Goal: Transaction & Acquisition: Purchase product/service

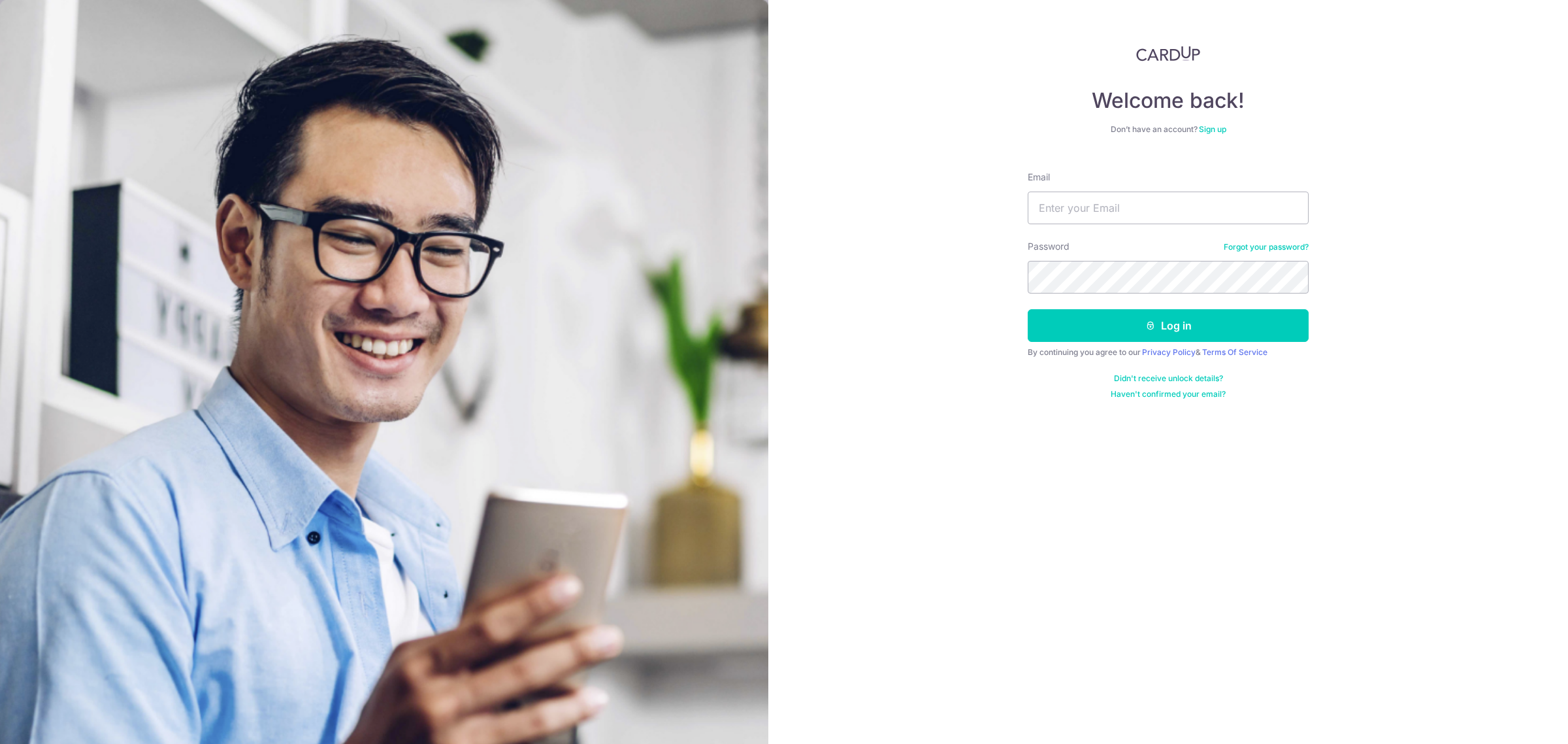
type input "[EMAIL_ADDRESS][DOMAIN_NAME]"
click at [1028, 309] on button "Log in" at bounding box center [1168, 325] width 281 height 32
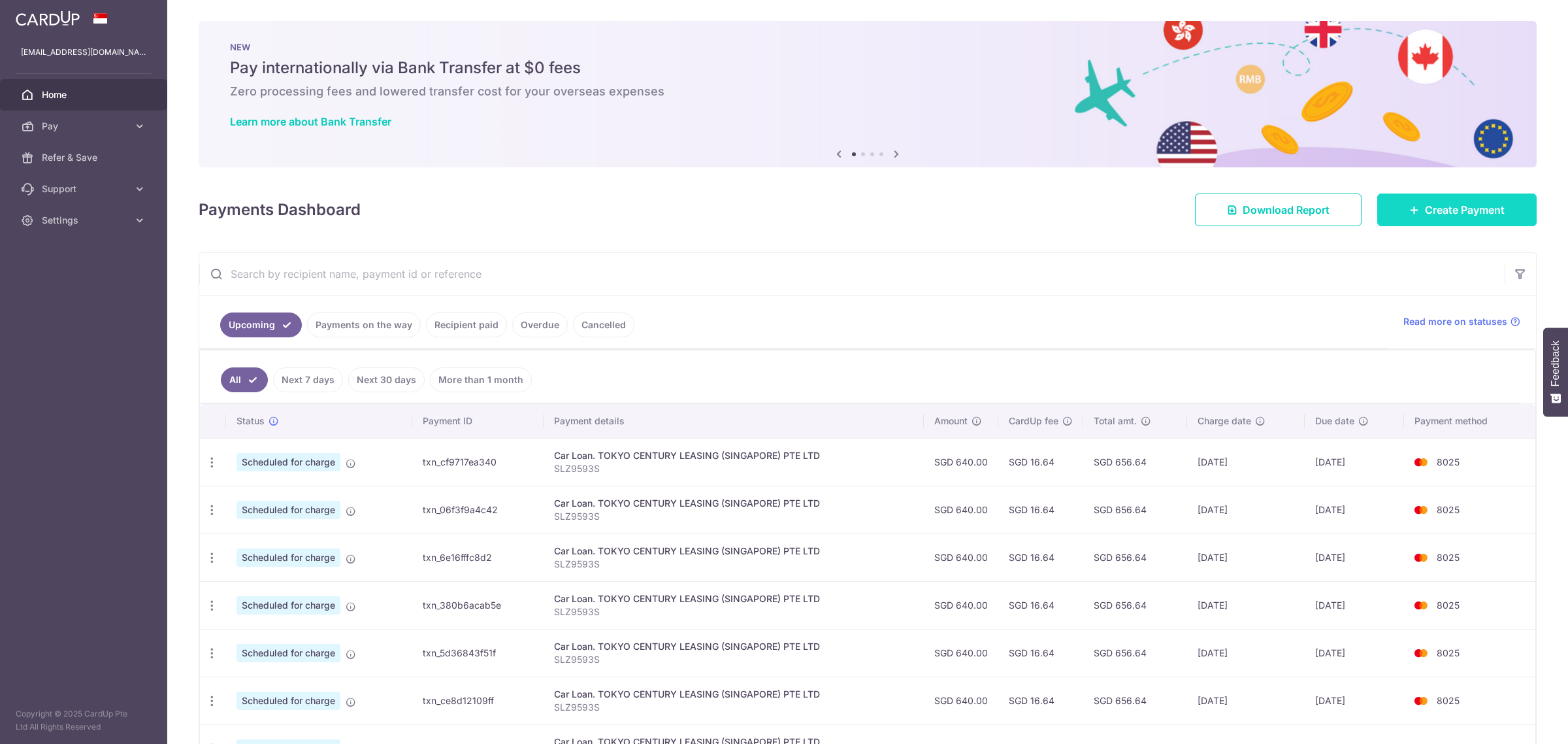
click at [1433, 207] on span "Create Payment" at bounding box center [1465, 210] width 80 height 15
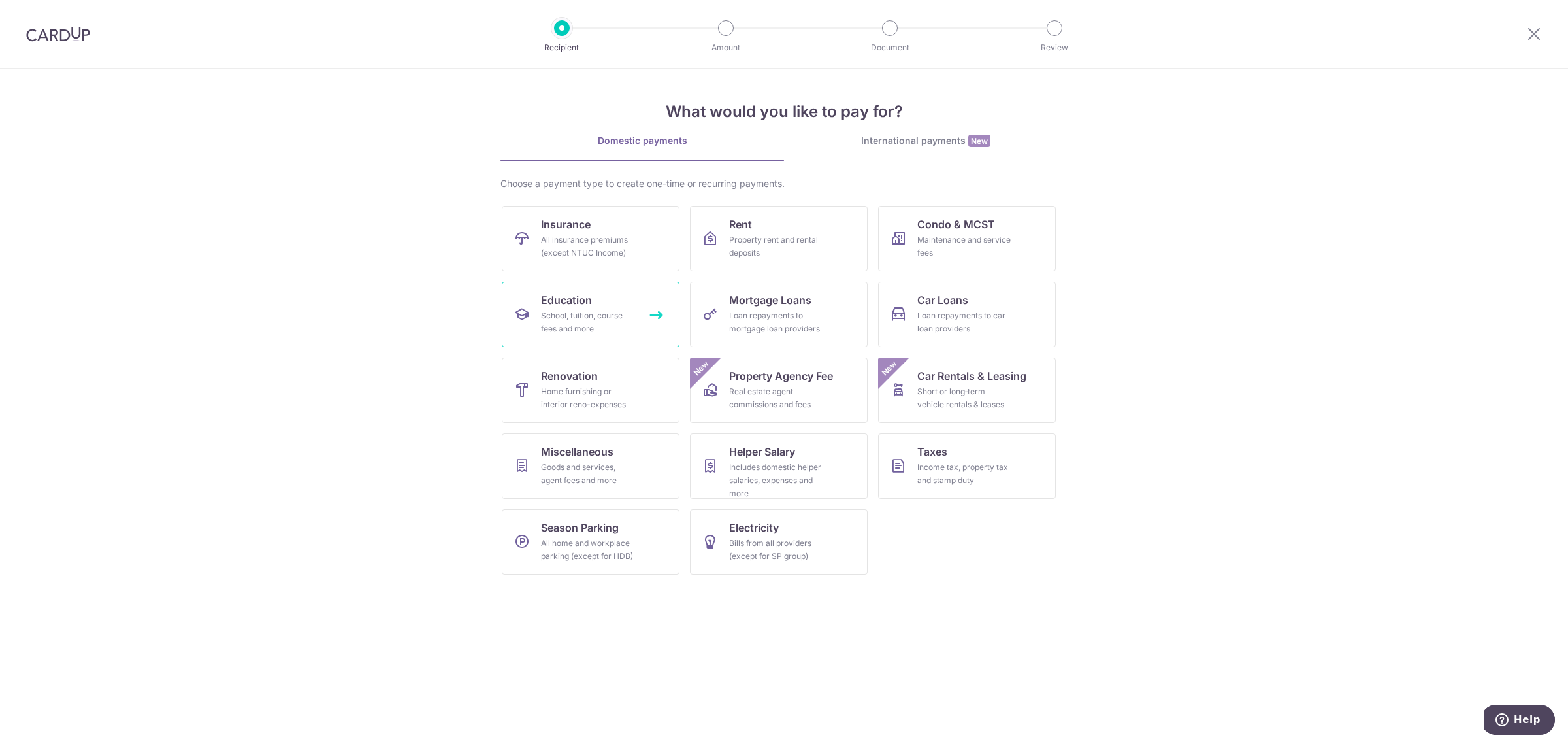
click at [595, 318] on div "School, tuition, course fees and more" at bounding box center [588, 322] width 94 height 26
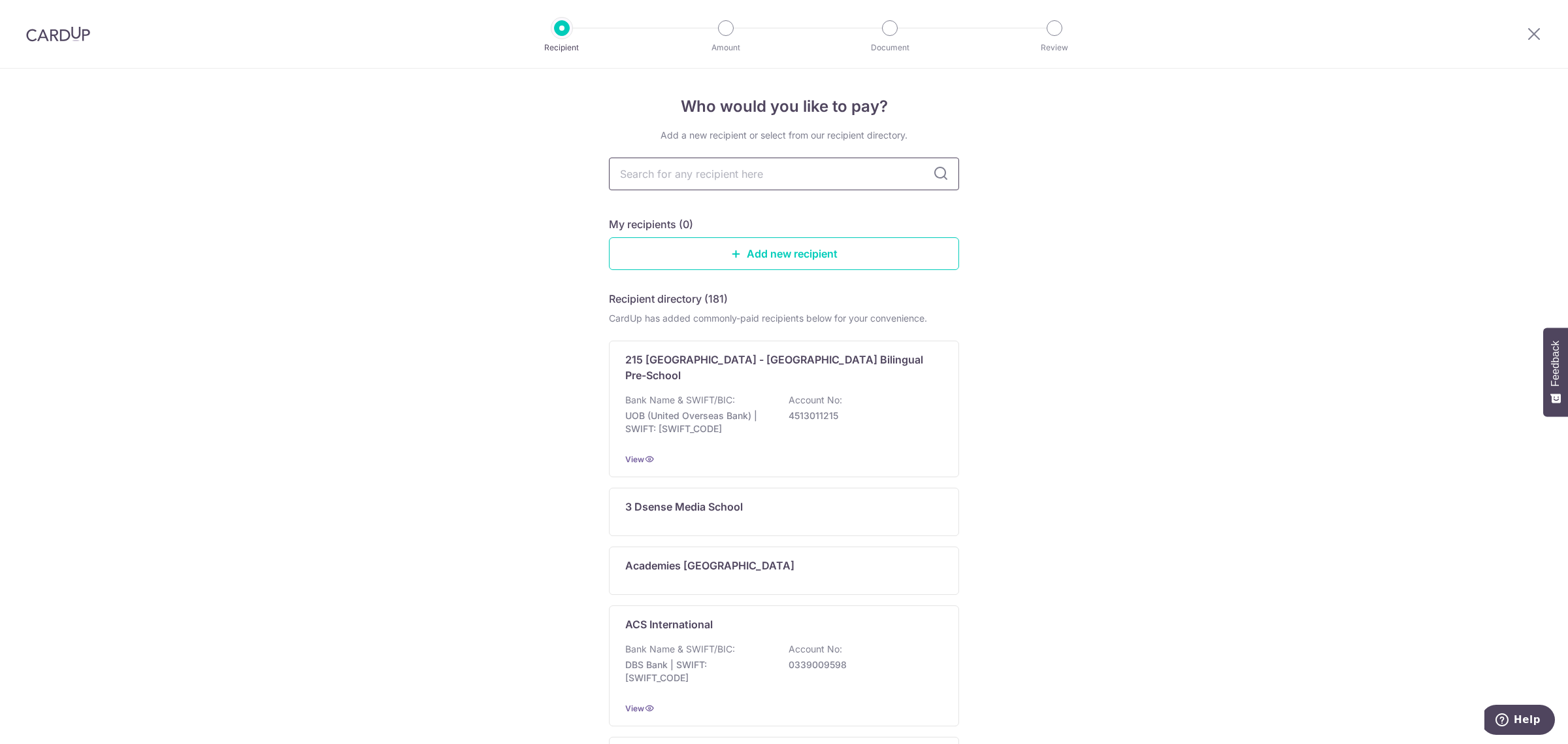
click at [723, 177] on input "text" at bounding box center [784, 174] width 350 height 32
type input "7oaks"
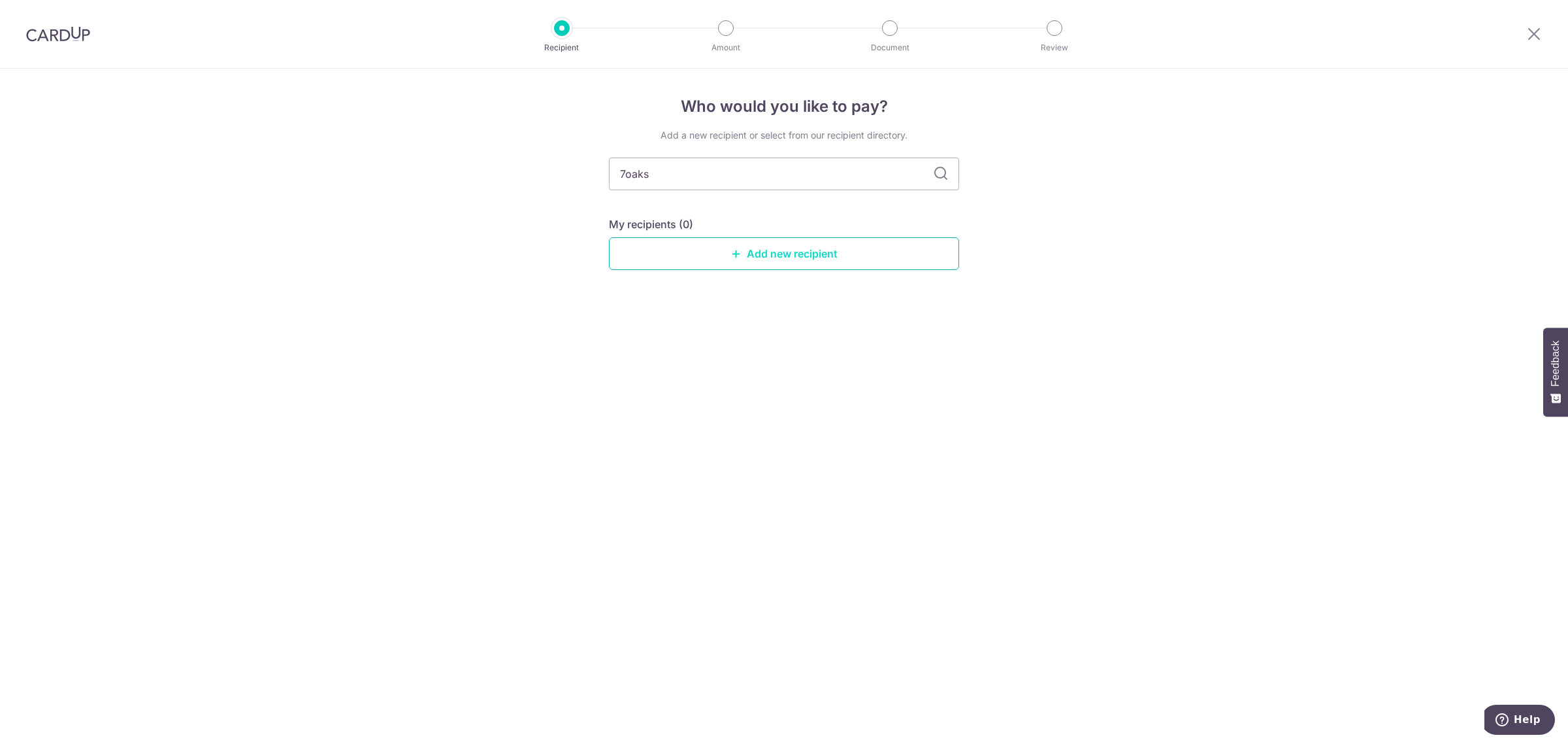
click at [773, 248] on link "Add new recipient" at bounding box center [784, 253] width 350 height 32
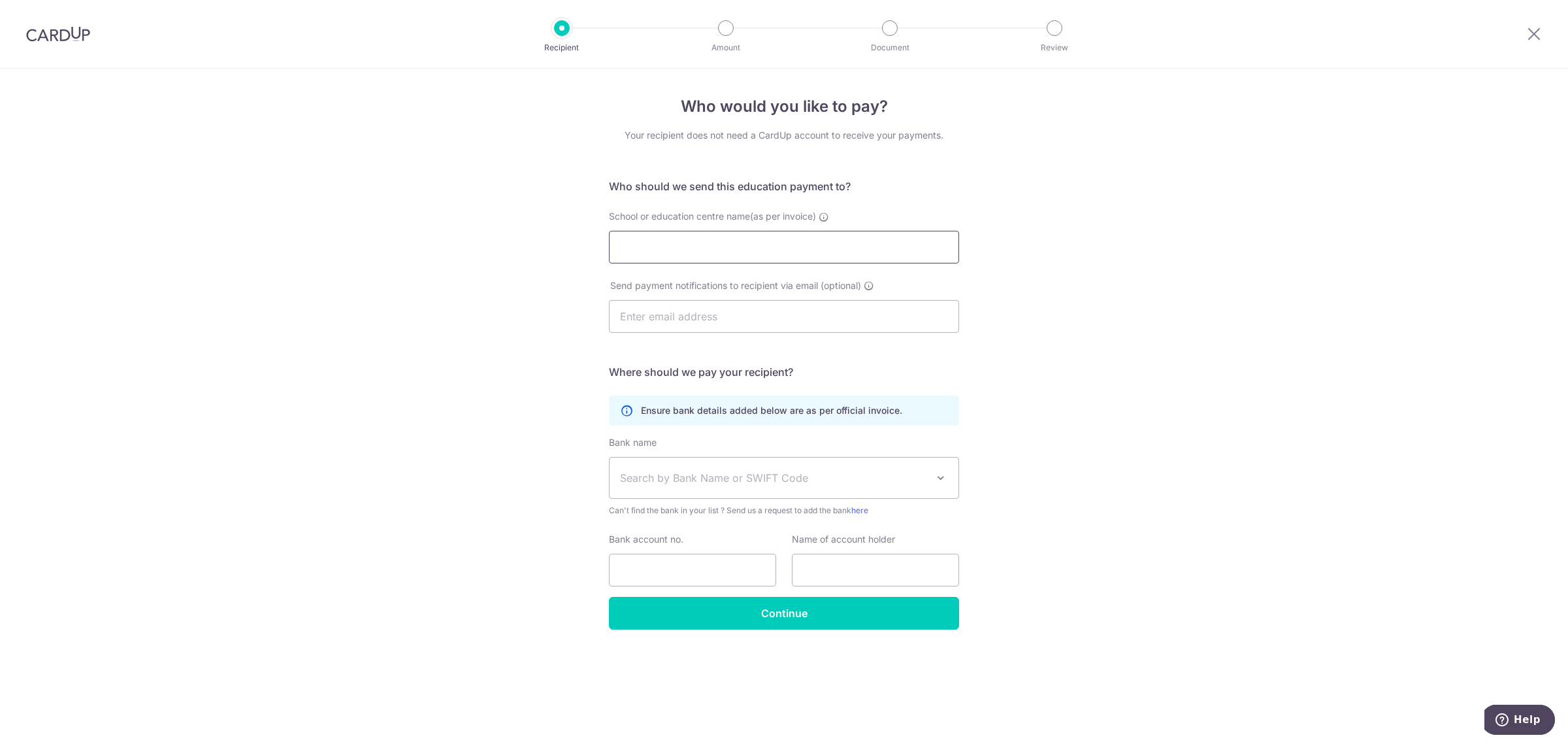
click at [716, 256] on input "School or education centre name(as per invoice)" at bounding box center [784, 247] width 350 height 32
type input "Oaks Plus Limited"
type input "rozilah@7oaks.sg"
click at [845, 481] on span "Search by Bank Name or SWIFT Code" at bounding box center [773, 478] width 307 height 15
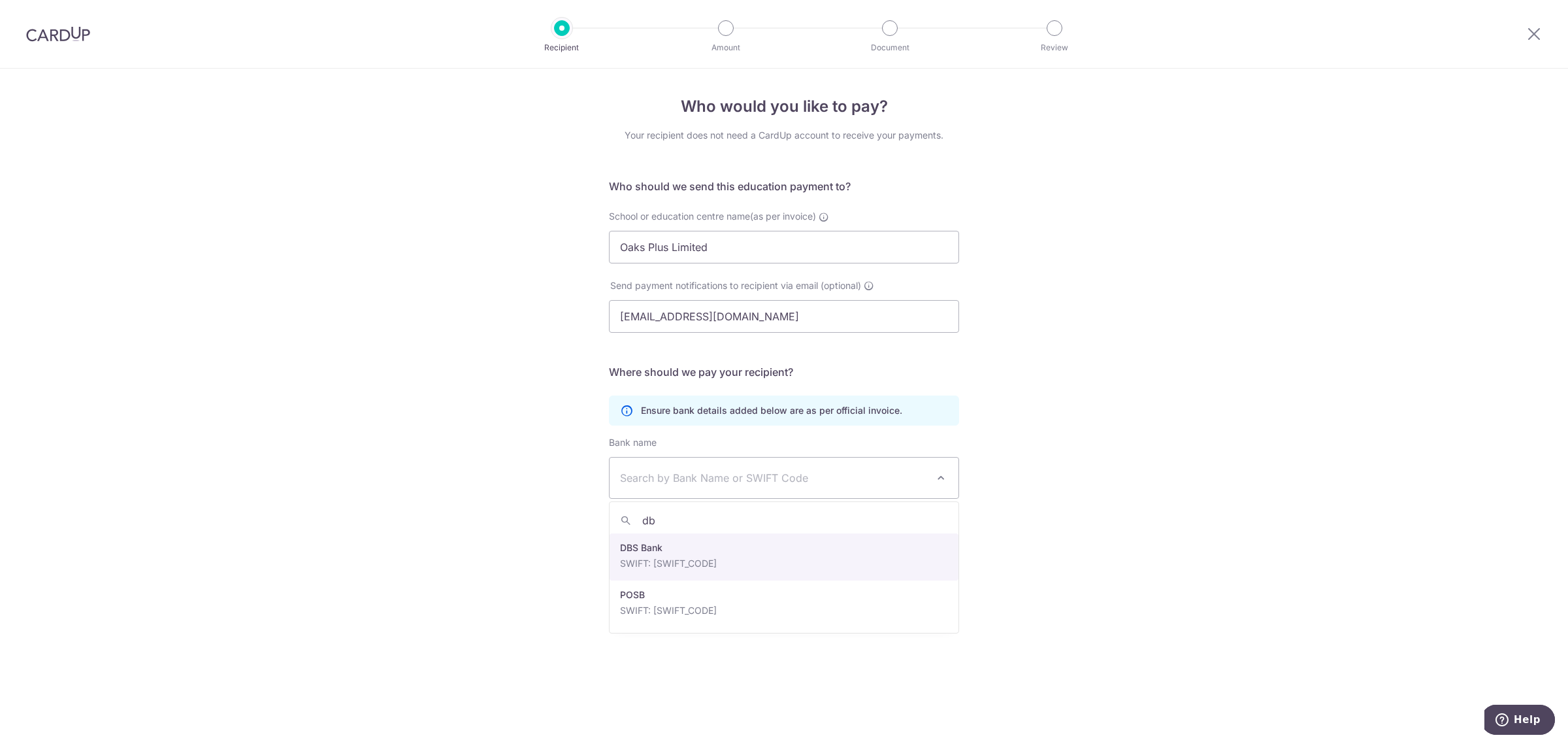
type input "dbs"
select select "6"
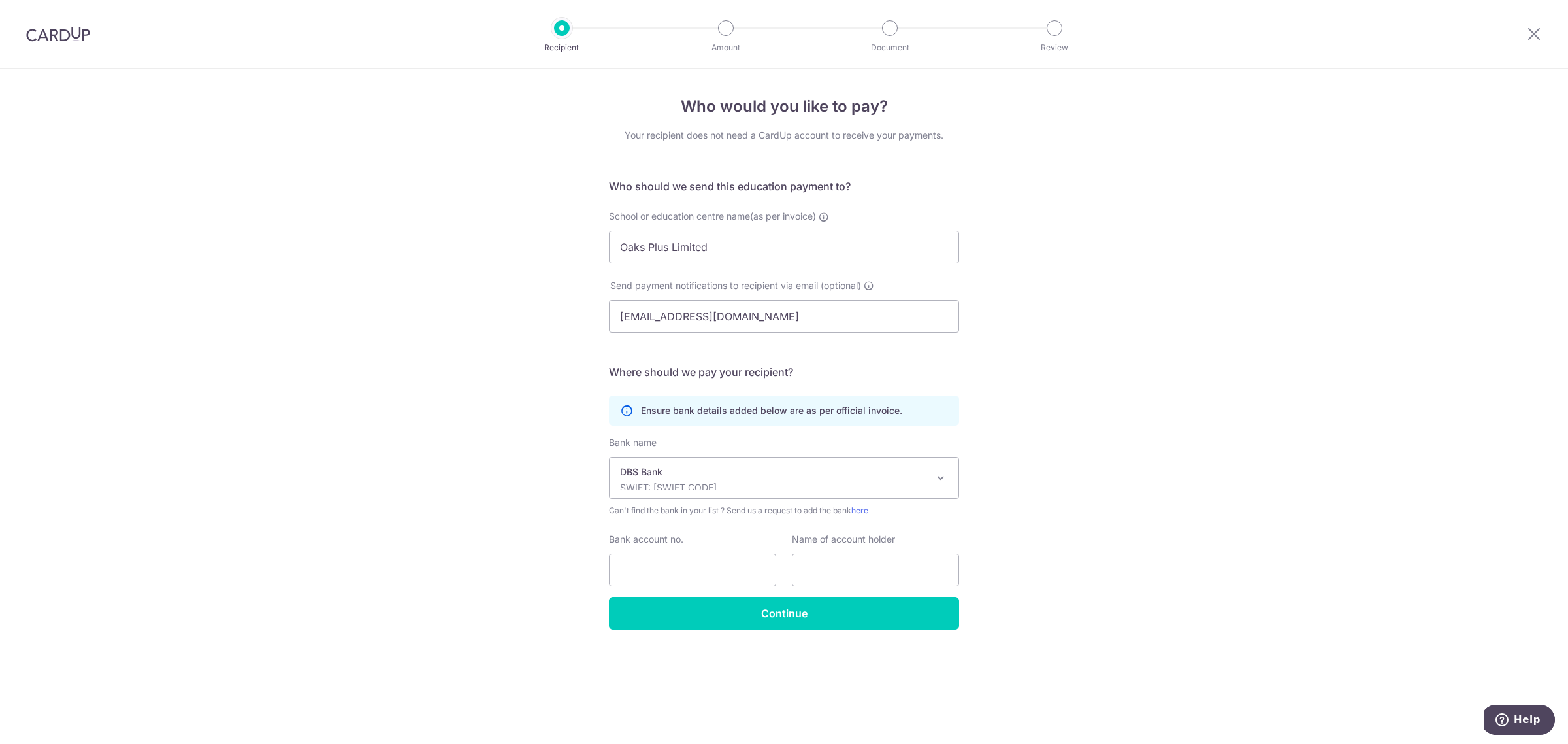
click at [919, 472] on p "DBS Bank" at bounding box center [773, 472] width 307 height 13
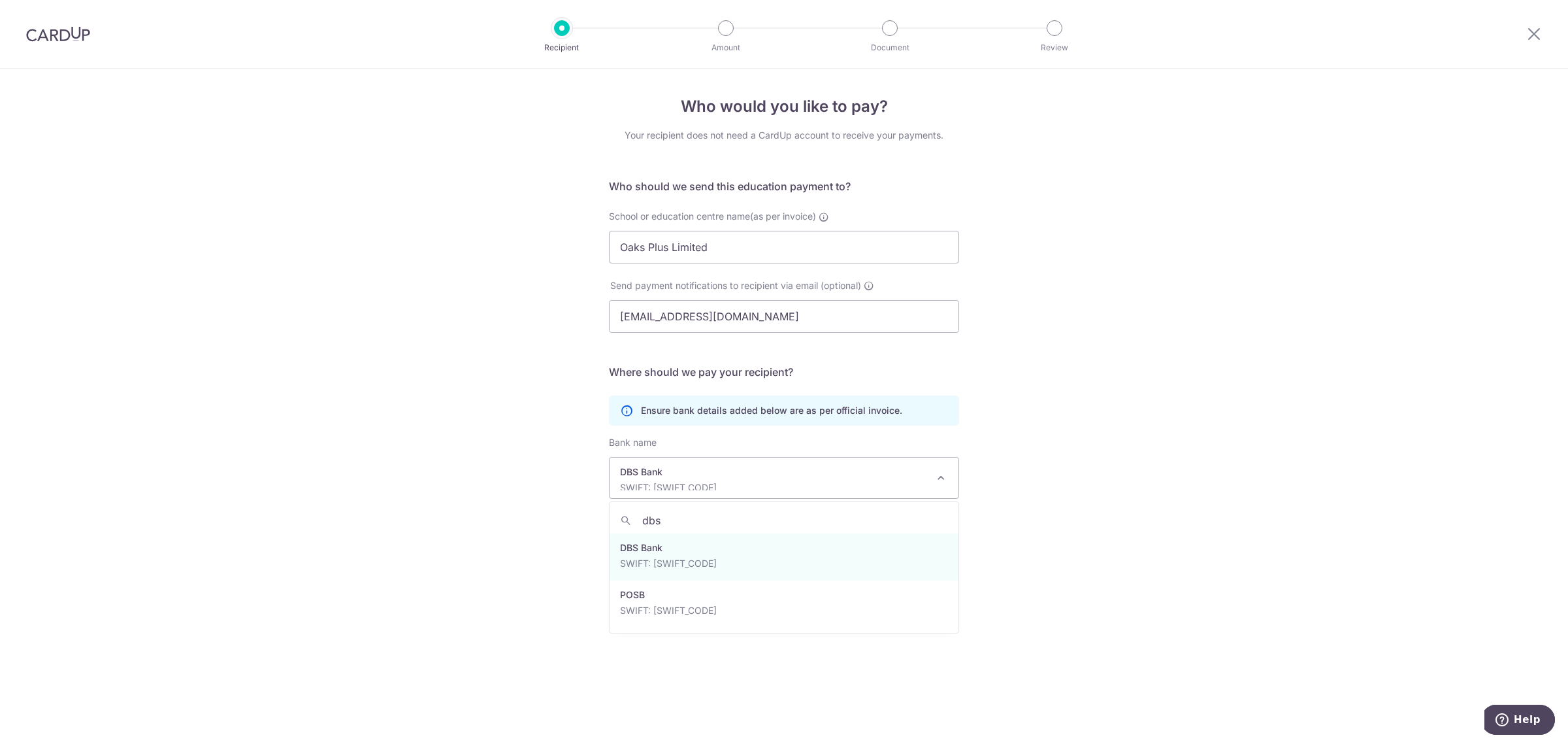
type input "dbs"
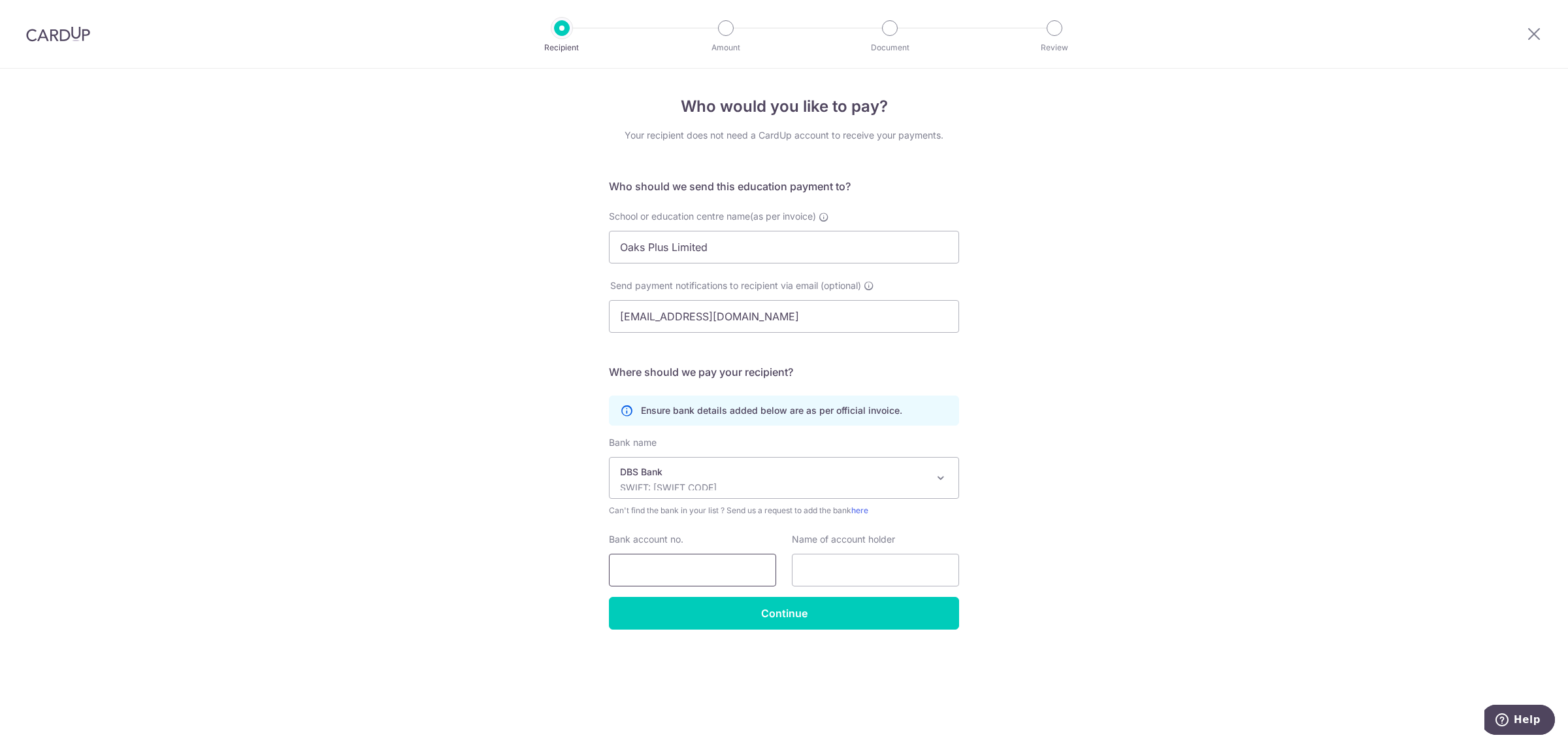
click at [716, 567] on input "Bank account no." at bounding box center [693, 569] width 167 height 32
type input "0725805341"
click at [835, 570] on input "text" at bounding box center [875, 569] width 167 height 32
type input "Oaks Plus Limited"
click at [802, 611] on input "Continue" at bounding box center [784, 613] width 350 height 32
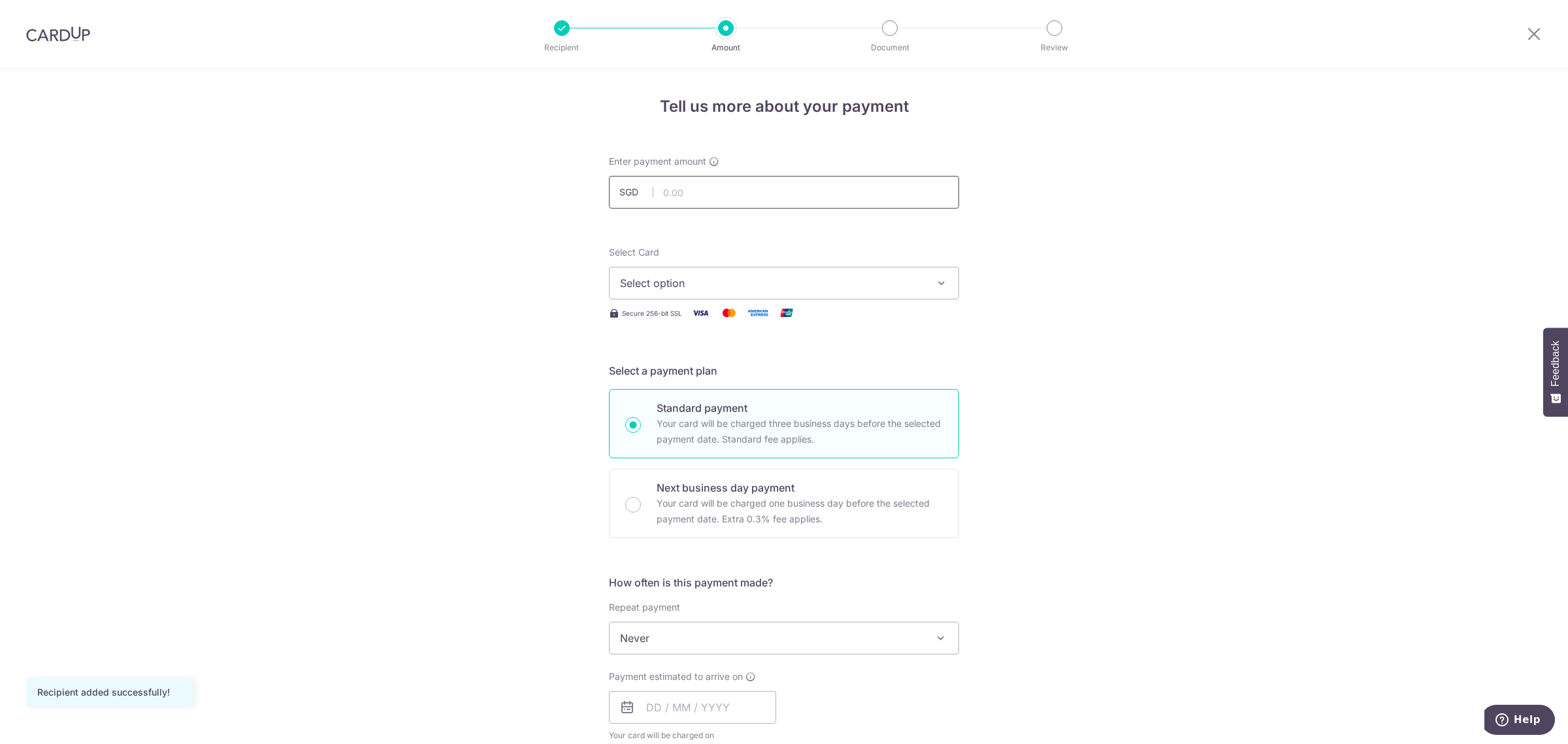
click at [693, 184] on input "text" at bounding box center [784, 192] width 350 height 32
type input "1,573.80"
click at [903, 286] on span "Select option" at bounding box center [772, 283] width 305 height 15
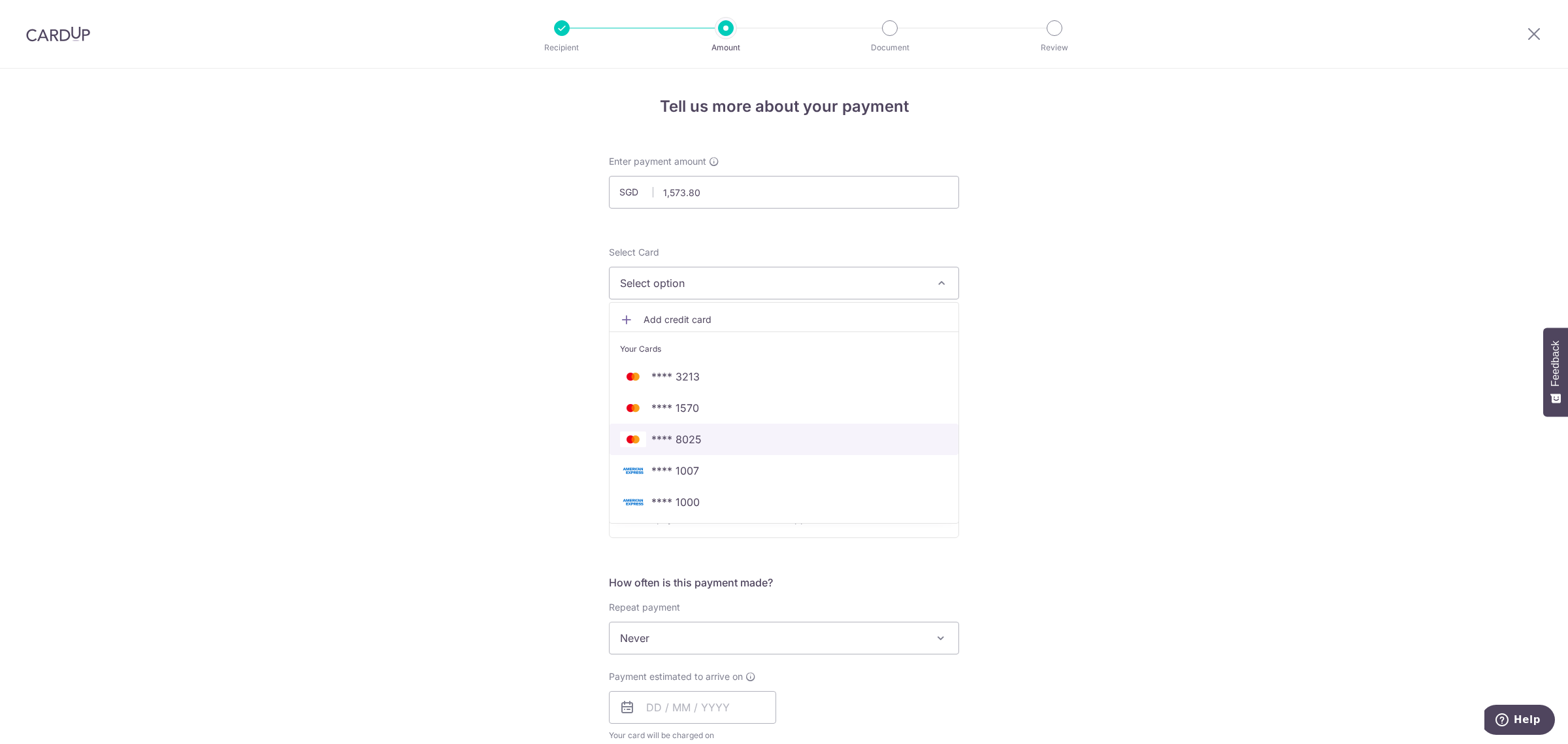
click at [764, 433] on span "**** 8025" at bounding box center [784, 439] width 328 height 15
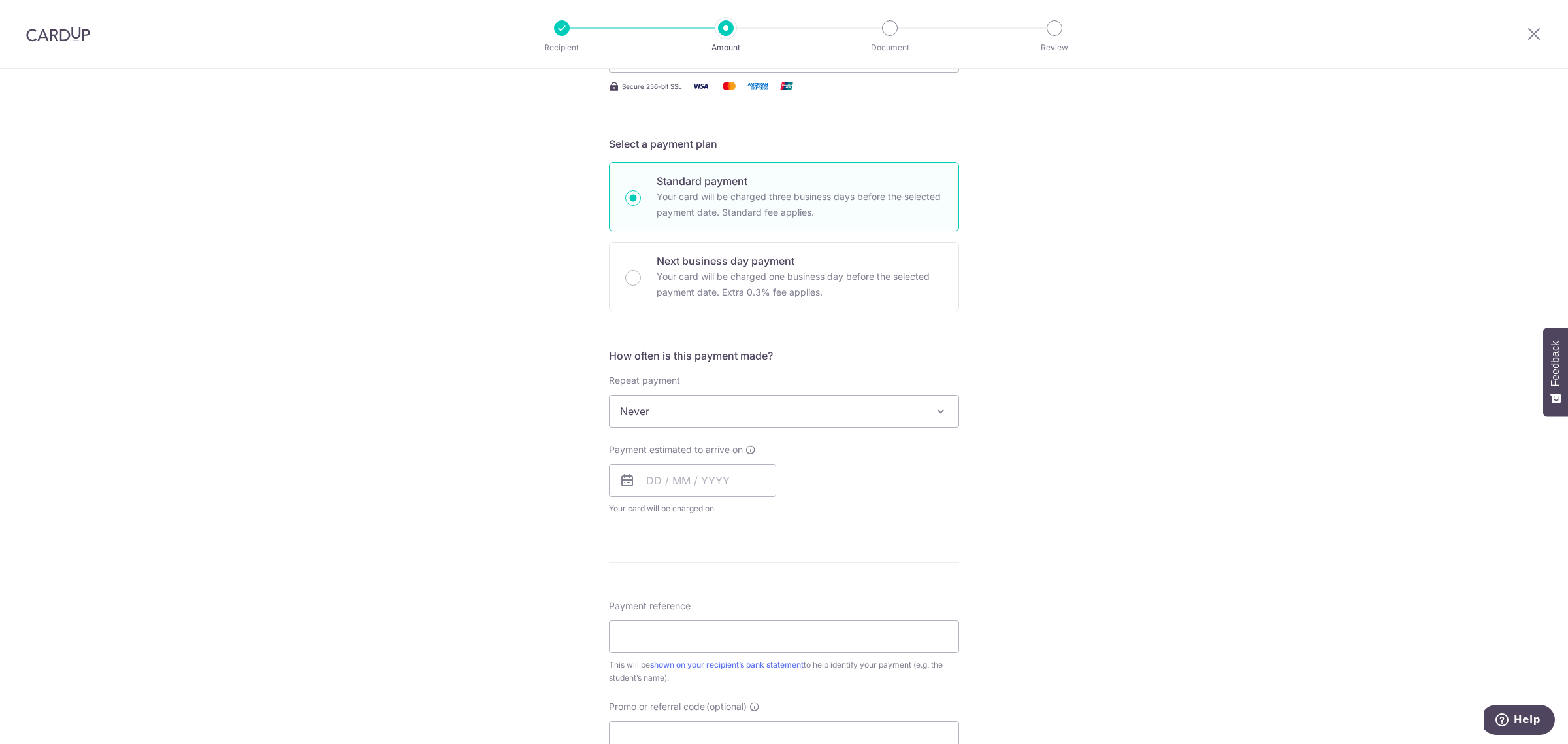
scroll to position [245, 0]
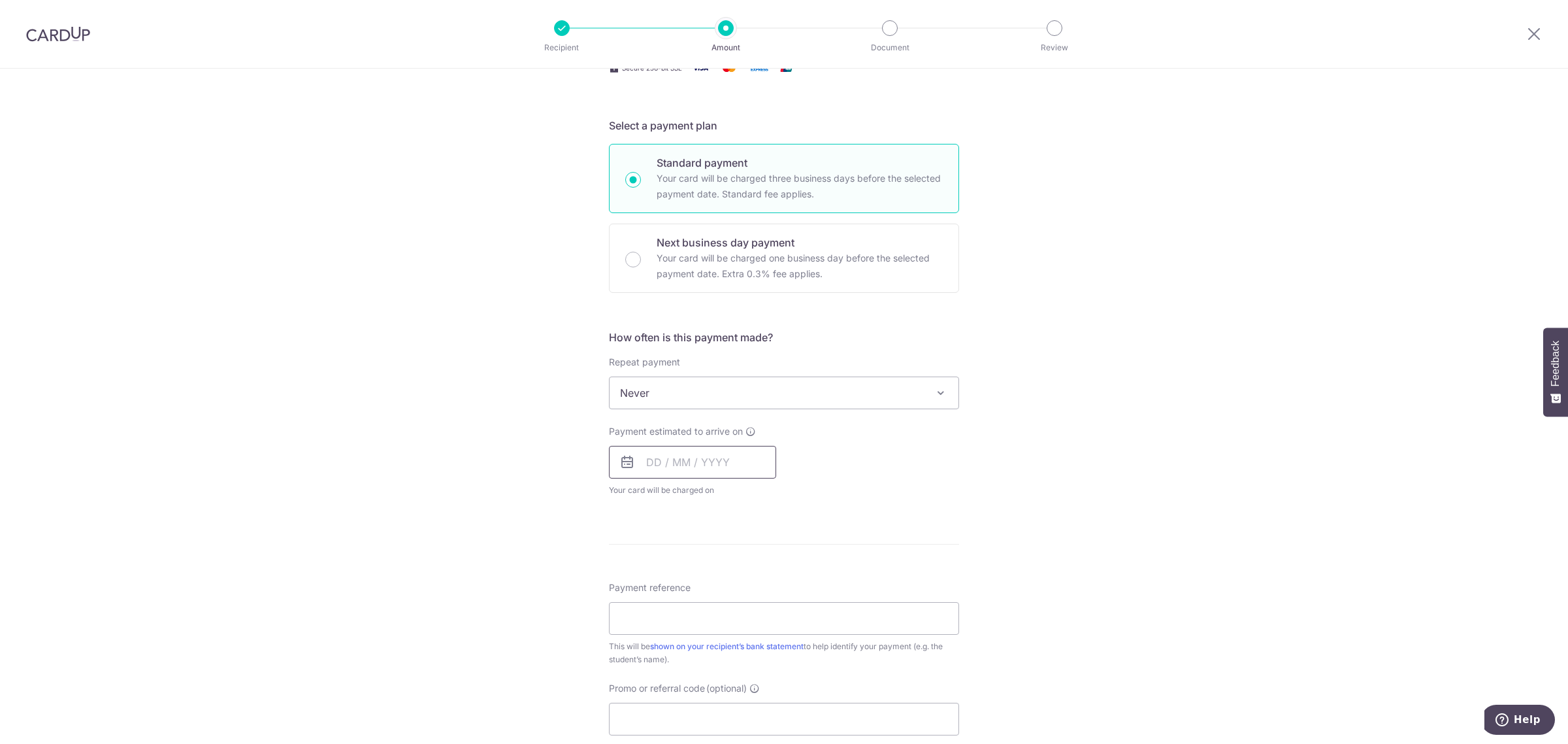
click at [703, 462] on input "text" at bounding box center [693, 462] width 167 height 32
click at [683, 583] on link "7" at bounding box center [688, 581] width 21 height 21
type input "07/10/2025"
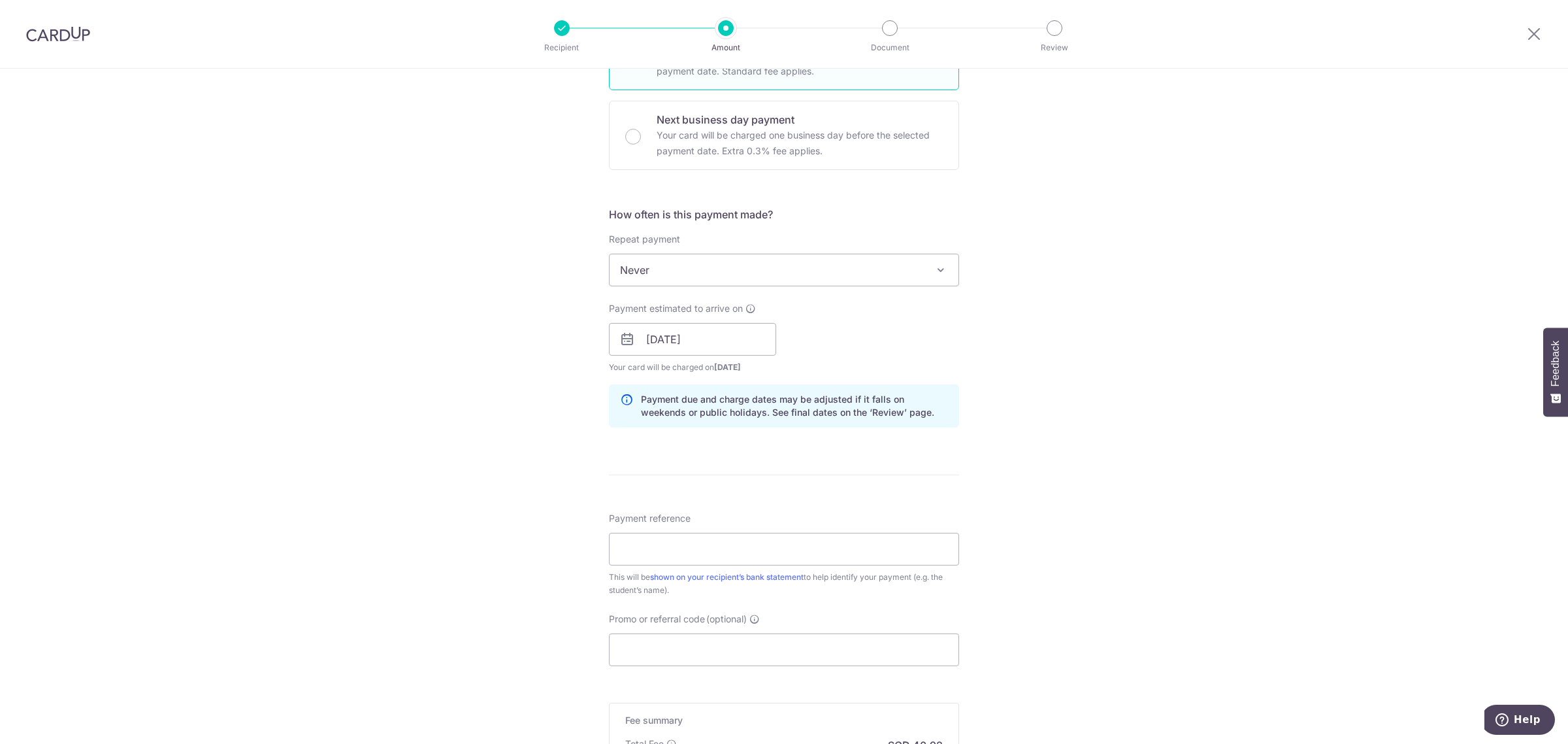
scroll to position [408, 0]
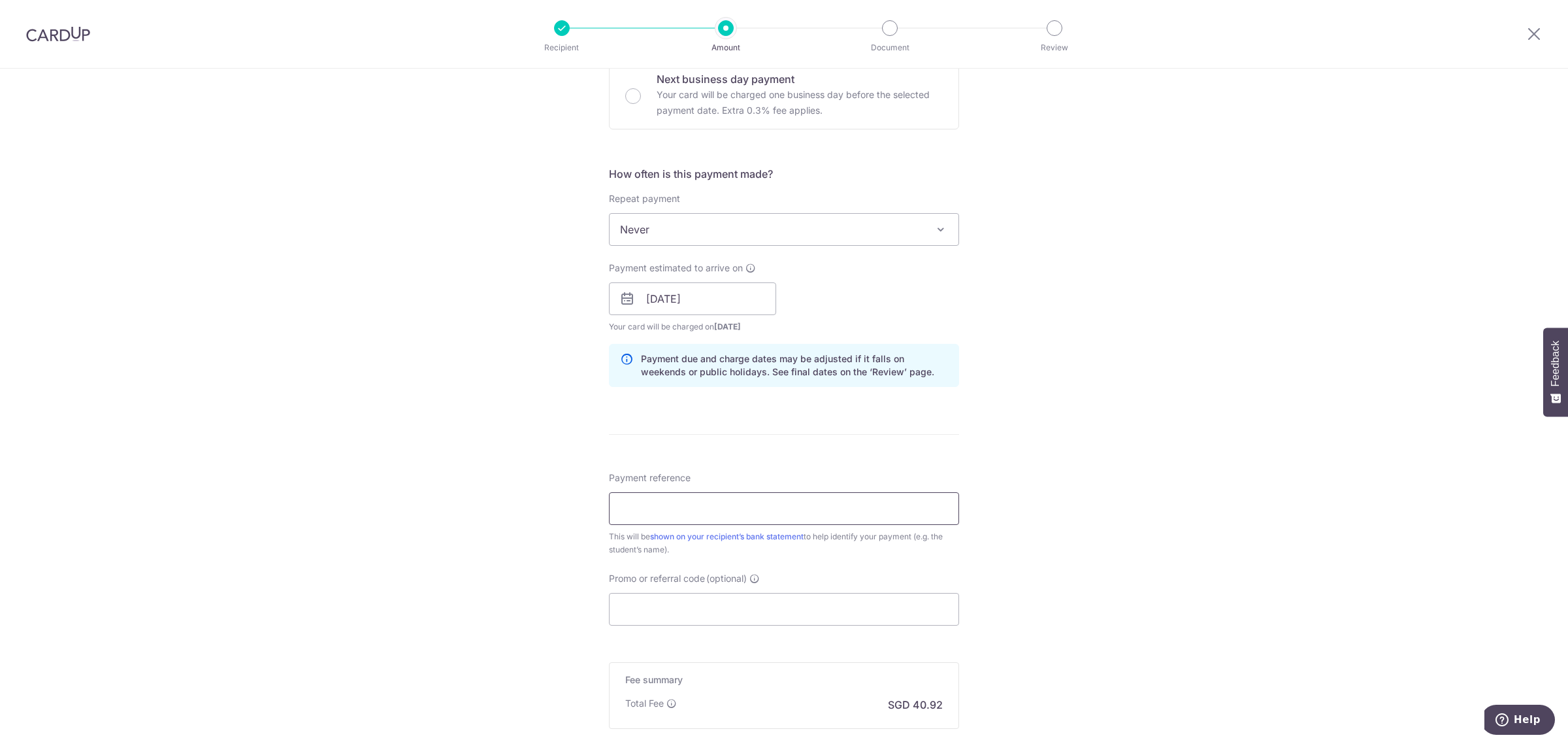
click at [810, 507] on input "Payment reference" at bounding box center [784, 508] width 350 height 32
type input "PRC2-PN-DanielMikael"
click at [799, 607] on input "Promo or referral code (optional)" at bounding box center [784, 609] width 350 height 32
paste input "3HOME25R"
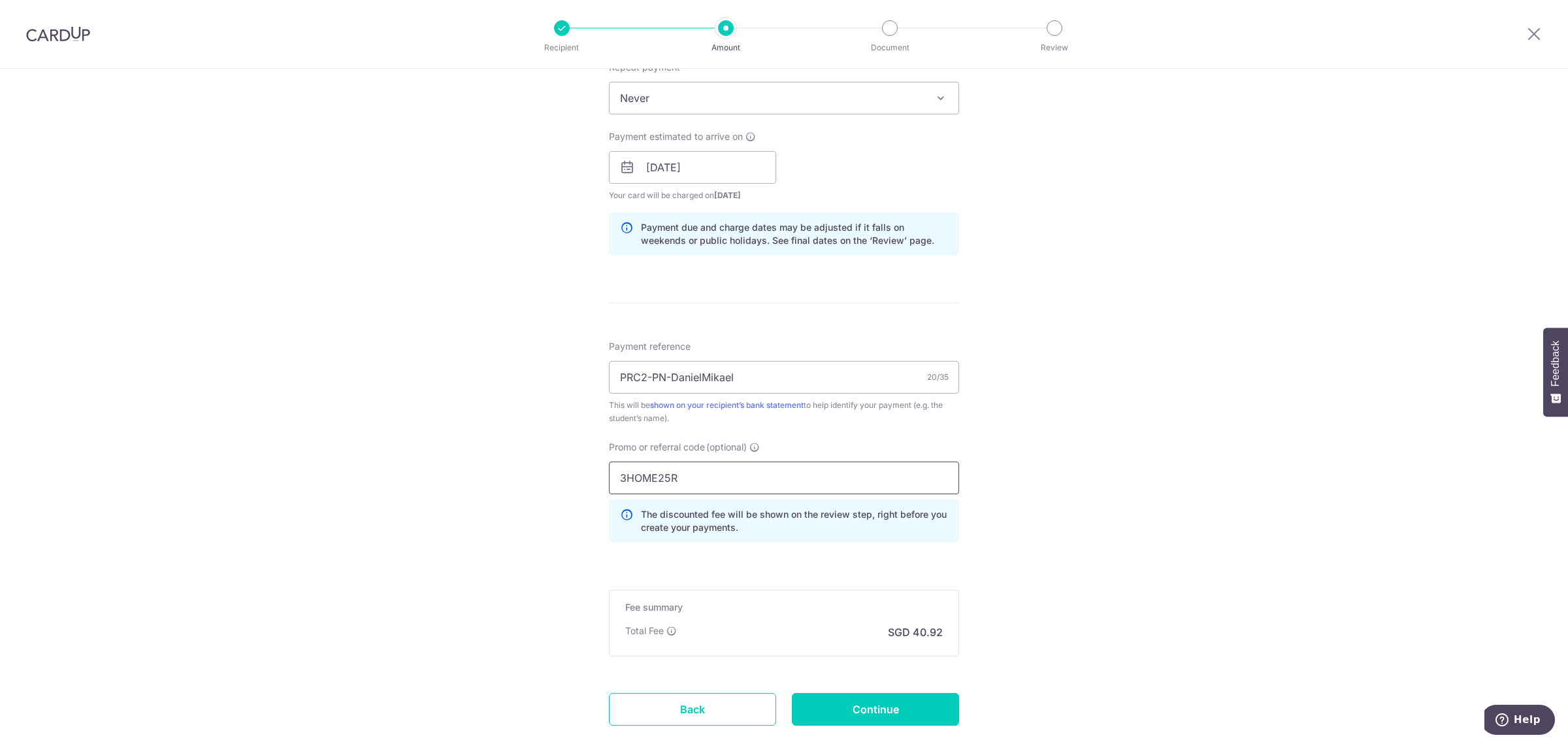
scroll to position [622, 0]
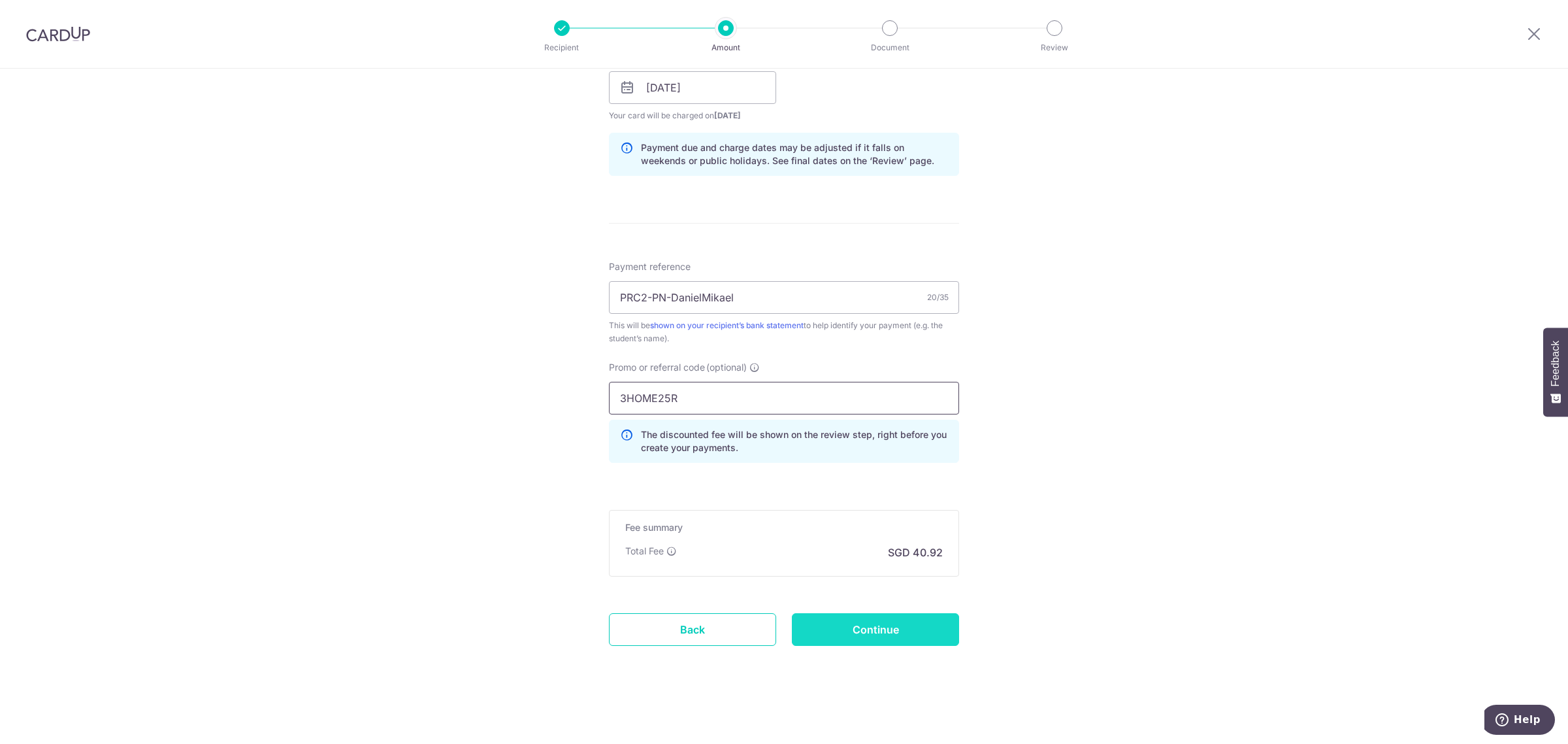
type input "3HOME25R"
click at [899, 631] on input "Continue" at bounding box center [875, 629] width 167 height 32
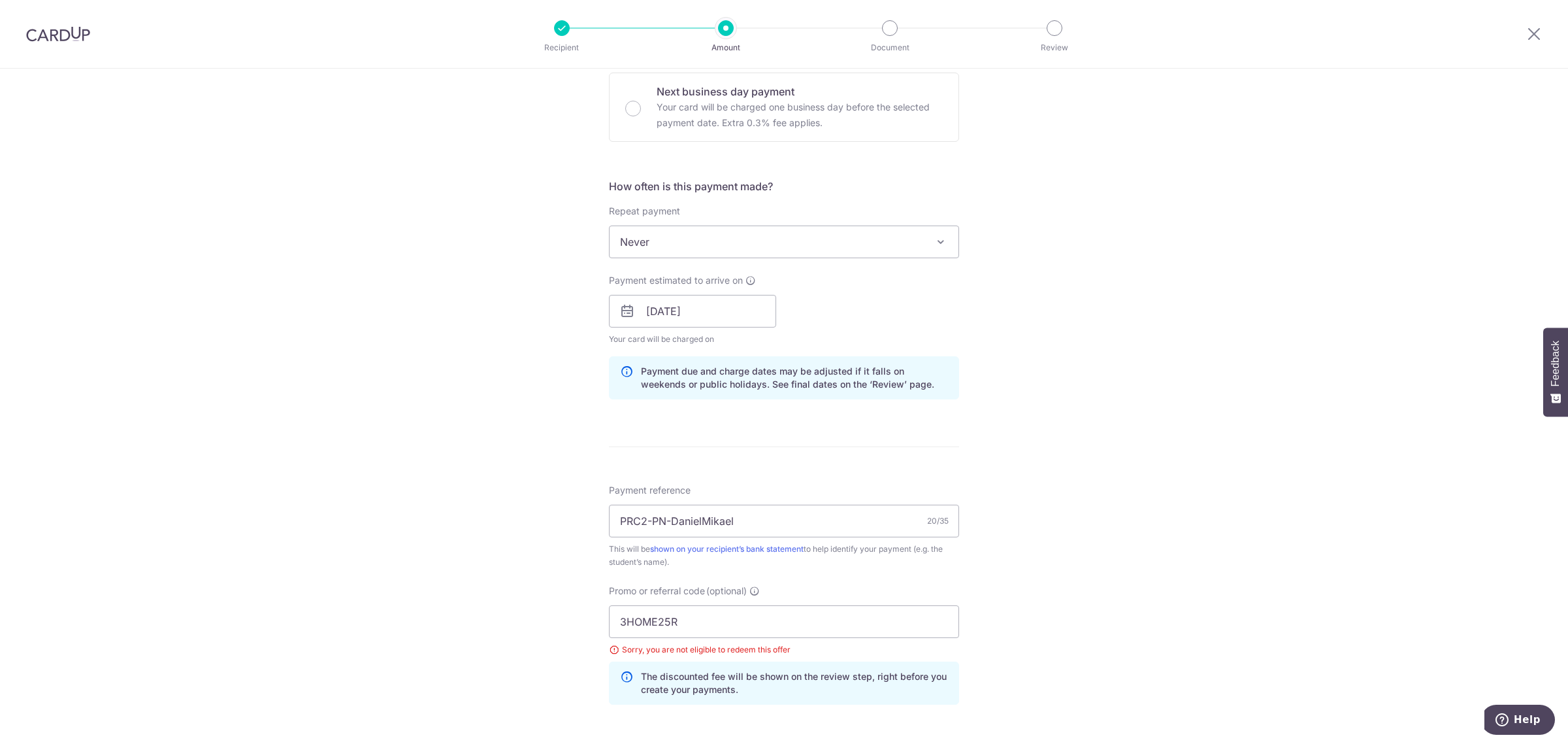
scroll to position [394, 0]
drag, startPoint x: 699, startPoint y: 624, endPoint x: 576, endPoint y: 617, distance: 123.2
click at [576, 619] on div "Tell us more about your payment Enter payment amount SGD 1,573.80 1573.80 Selec…" at bounding box center [784, 331] width 1568 height 1313
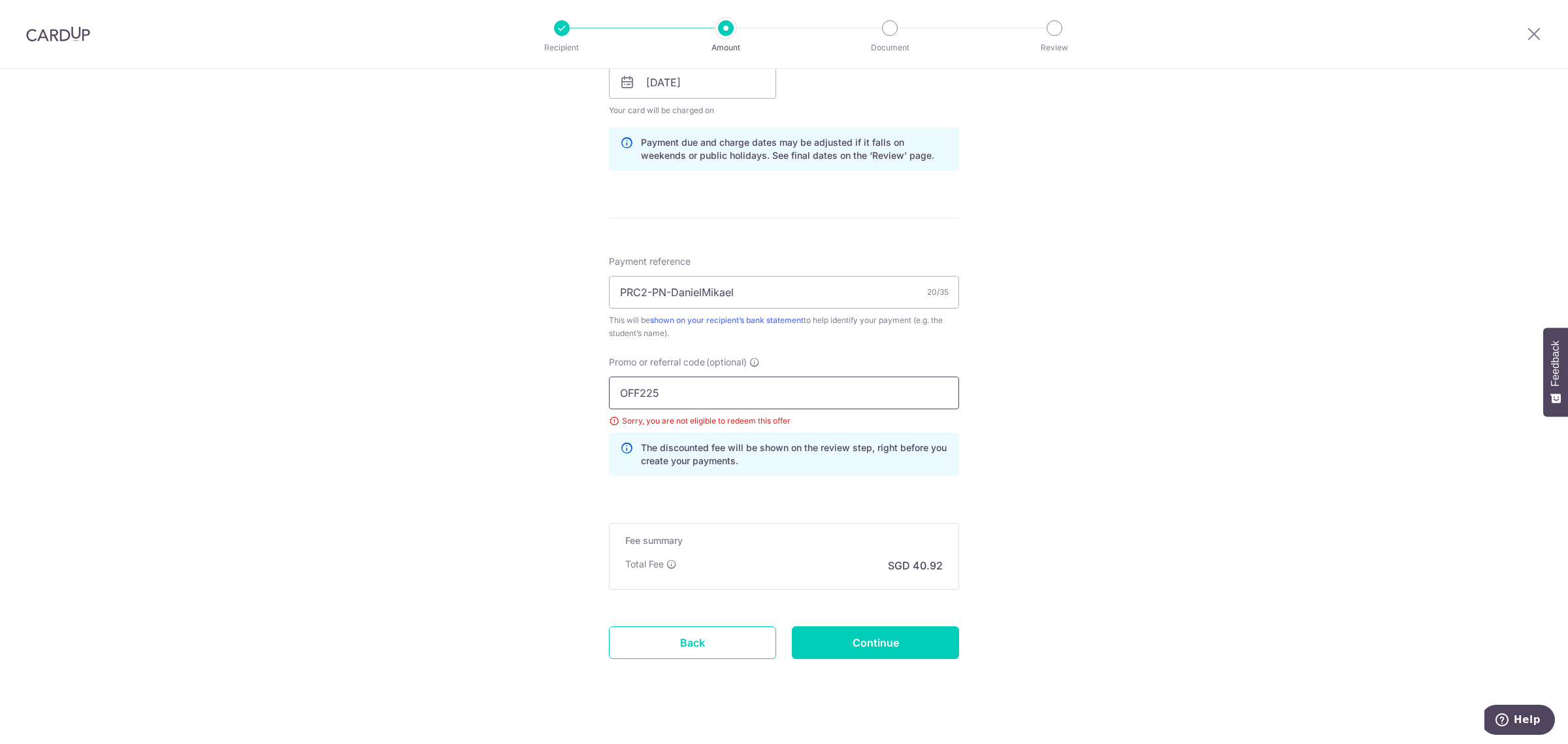
scroll to position [639, 0]
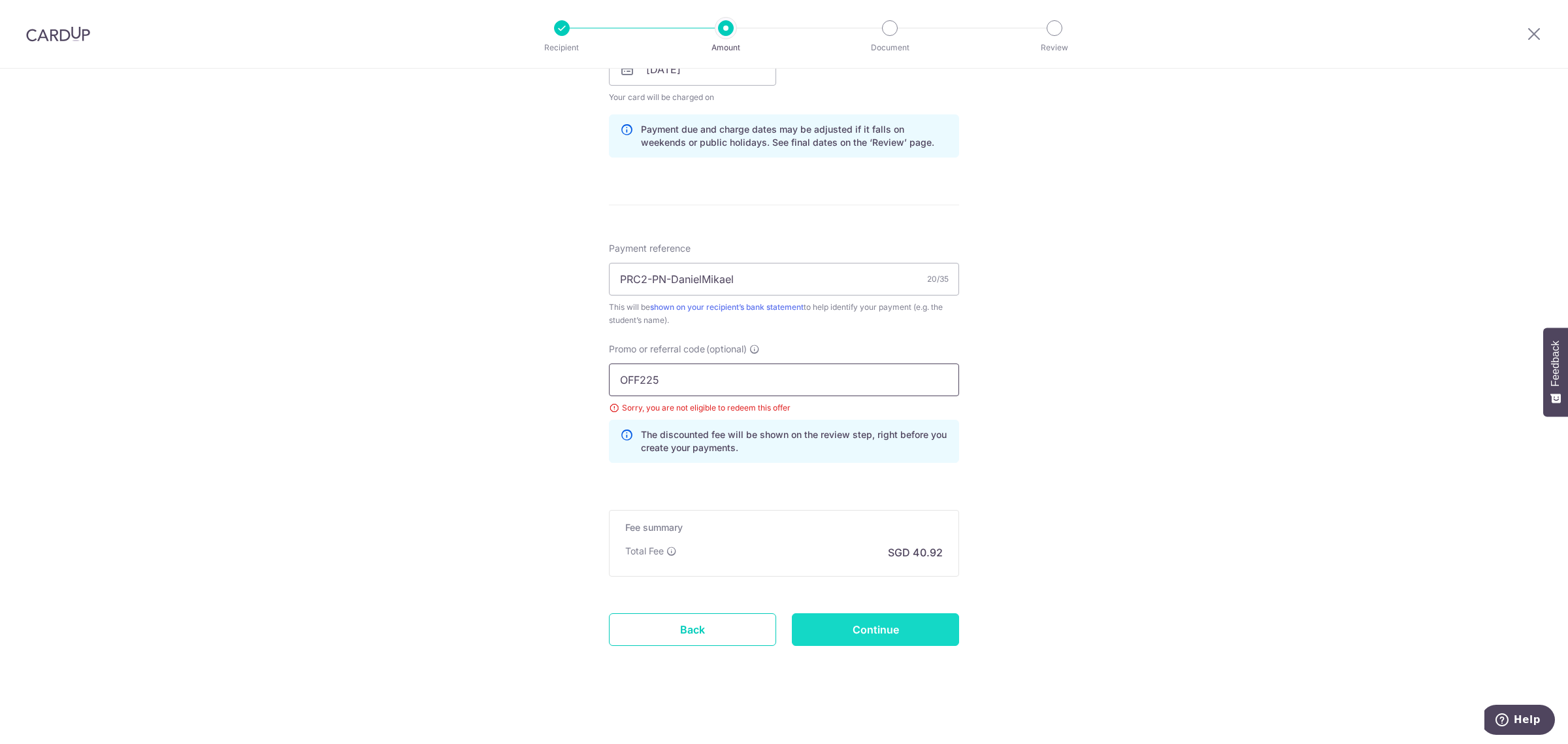
type input "OFF225"
click at [861, 633] on input "Continue" at bounding box center [875, 629] width 167 height 32
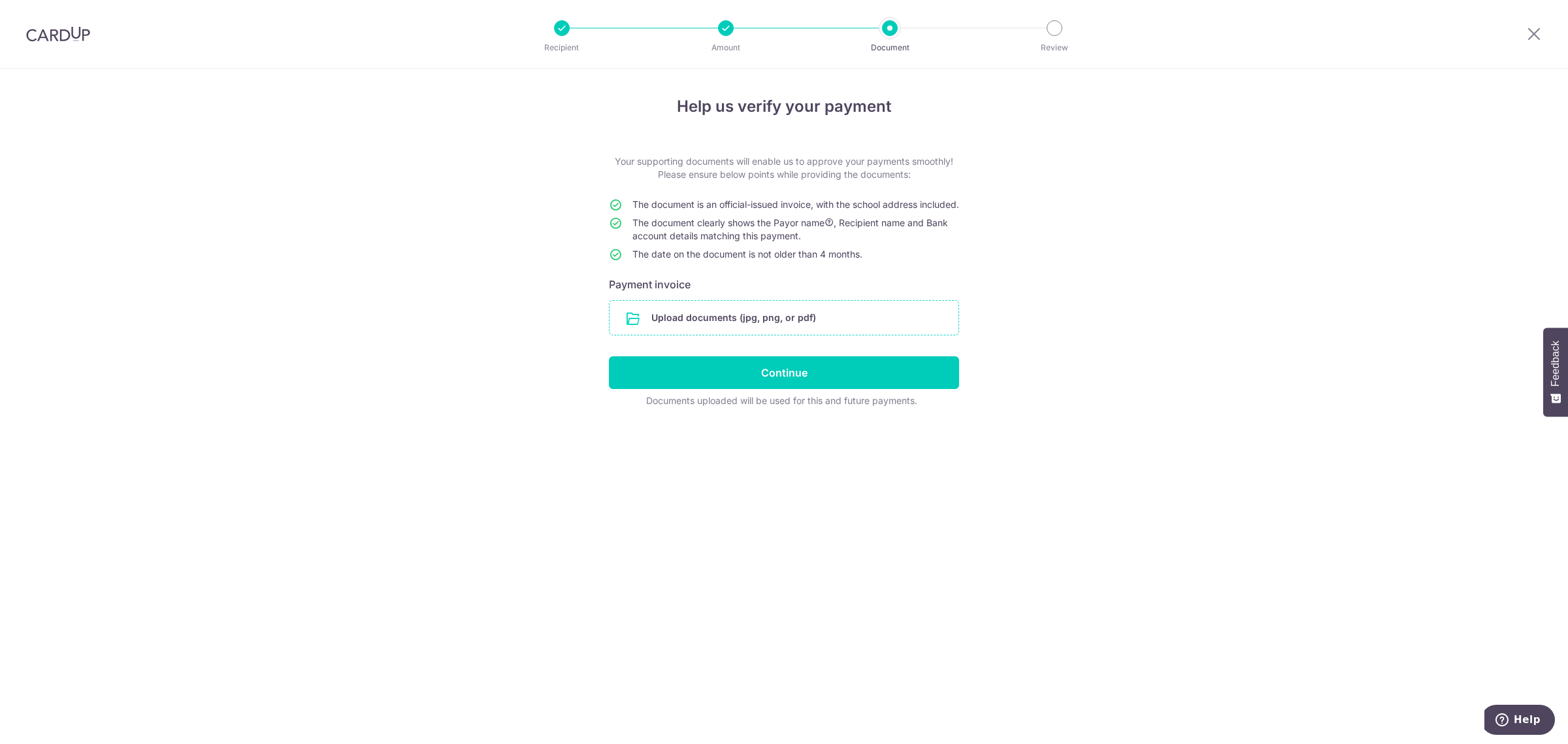
click at [742, 334] on input "file" at bounding box center [784, 317] width 349 height 34
click at [731, 325] on input "file" at bounding box center [784, 317] width 349 height 34
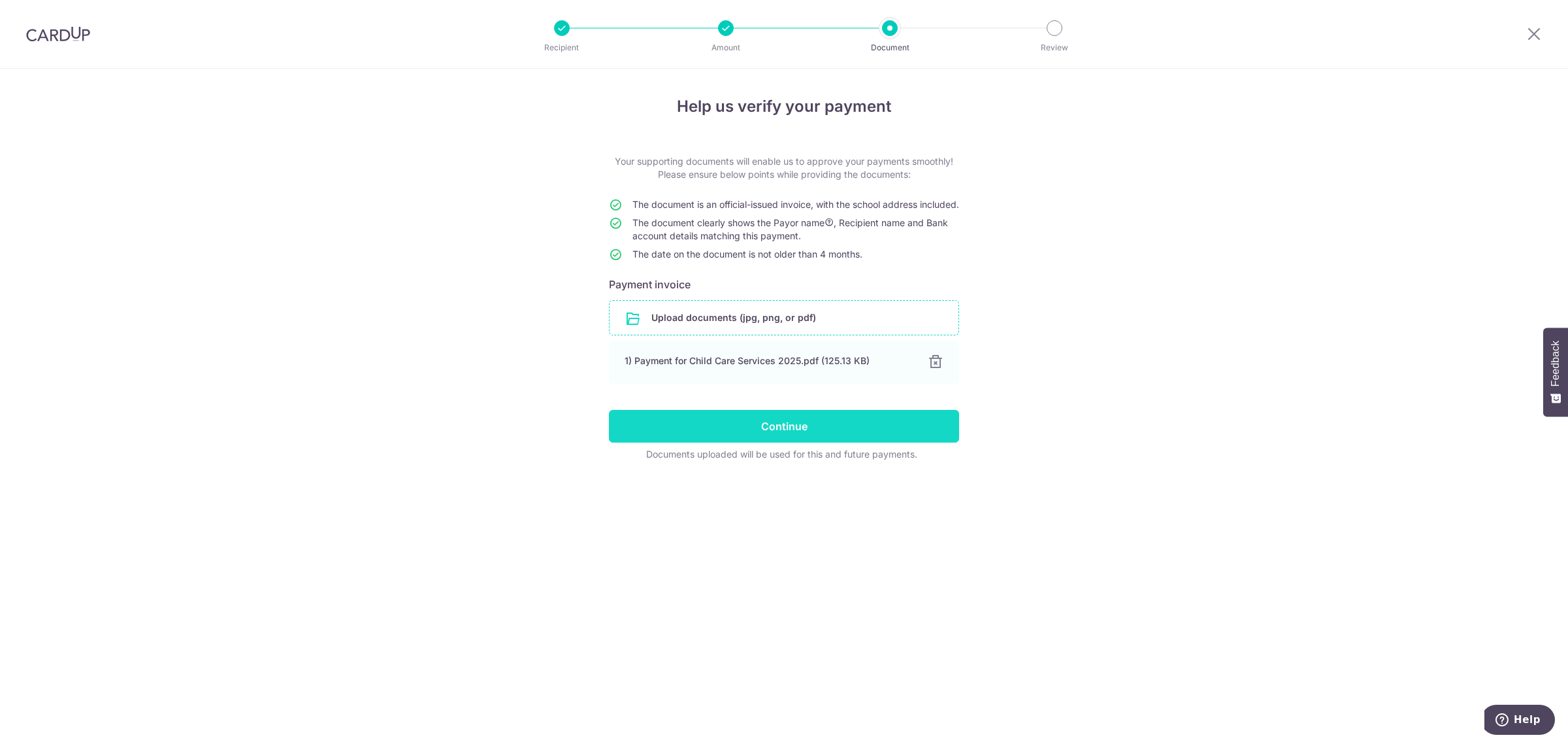
click at [773, 433] on input "Continue" at bounding box center [784, 426] width 350 height 32
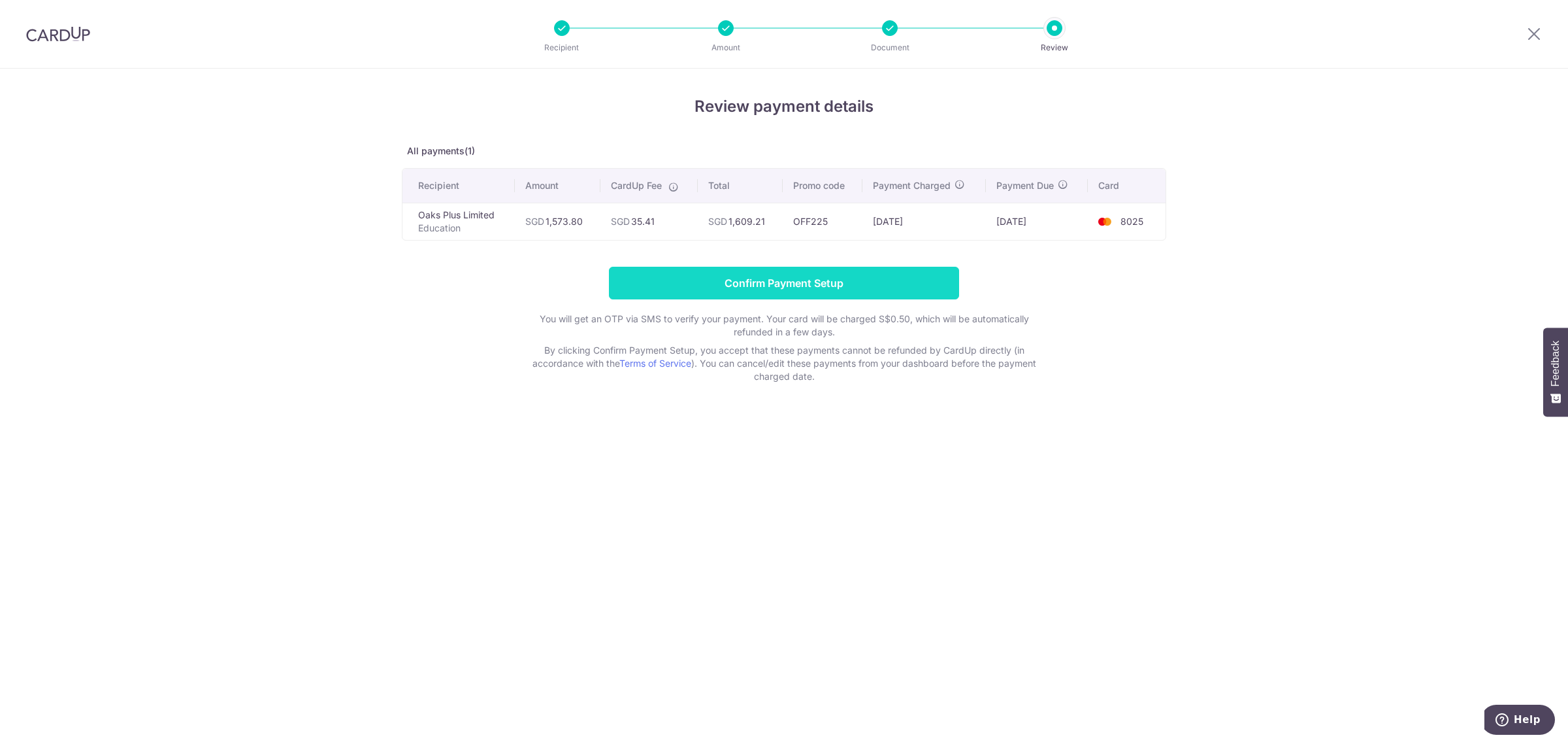
click at [799, 282] on input "Confirm Payment Setup" at bounding box center [784, 283] width 350 height 32
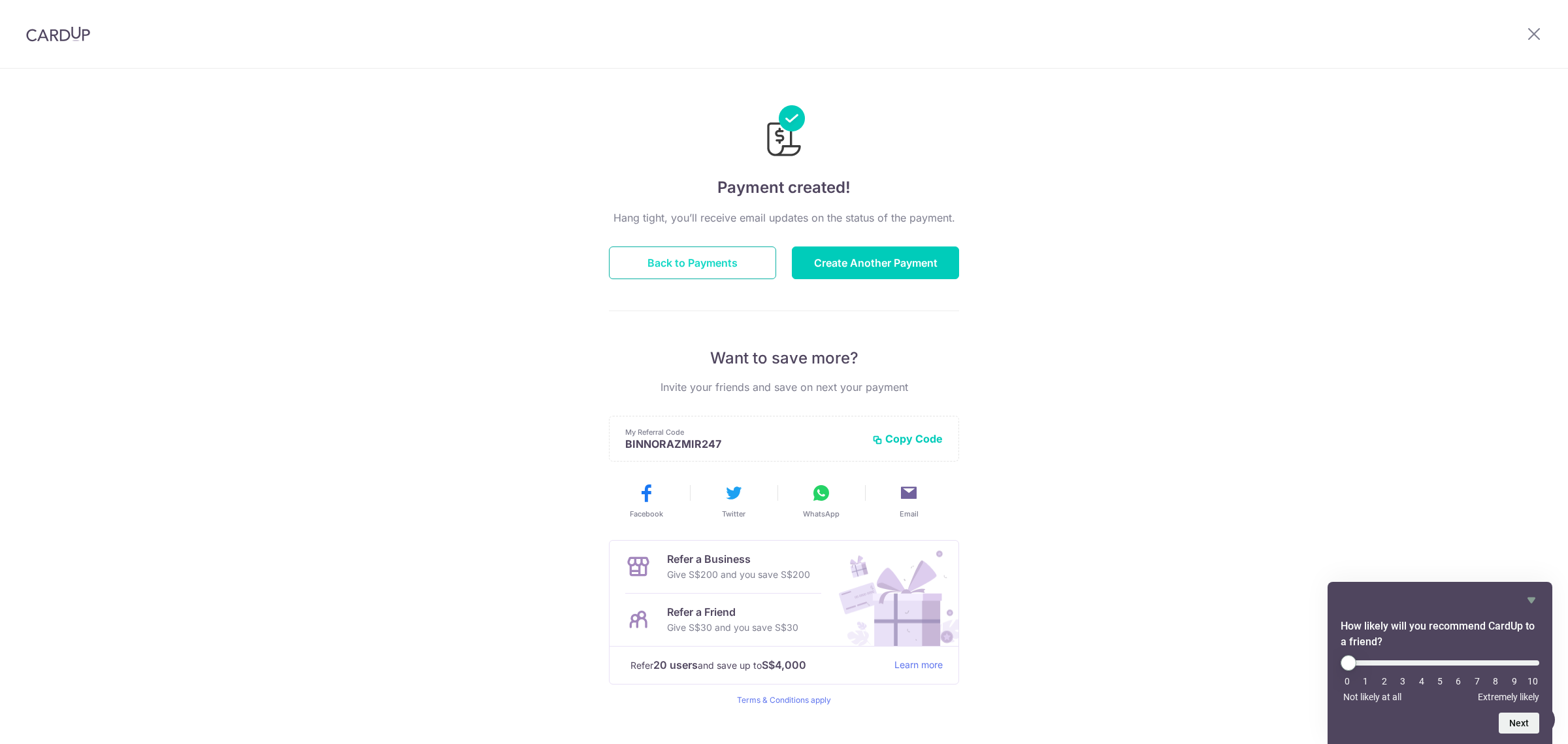
click at [722, 258] on button "Back to Payments" at bounding box center [693, 263] width 167 height 32
